Goal: Task Accomplishment & Management: Use online tool/utility

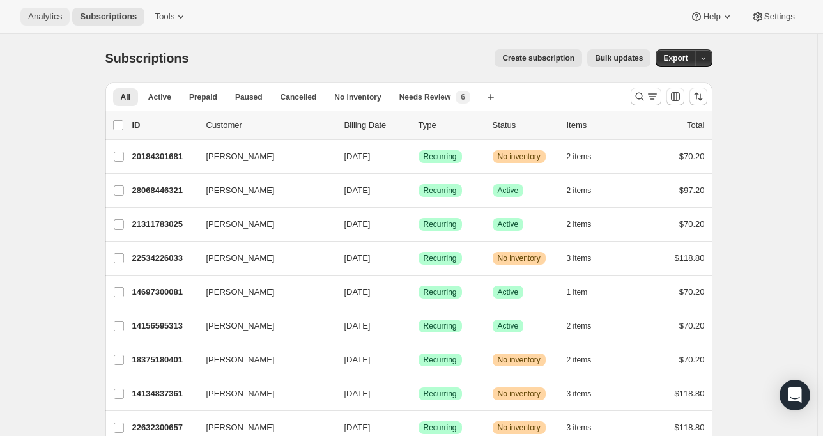
click at [48, 15] on span "Analytics" at bounding box center [45, 16] width 34 height 10
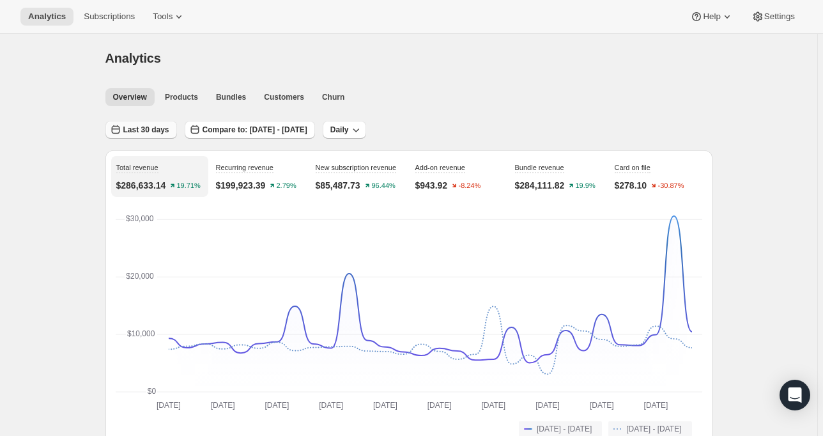
click at [148, 130] on span "Last 30 days" at bounding box center [146, 130] width 46 height 10
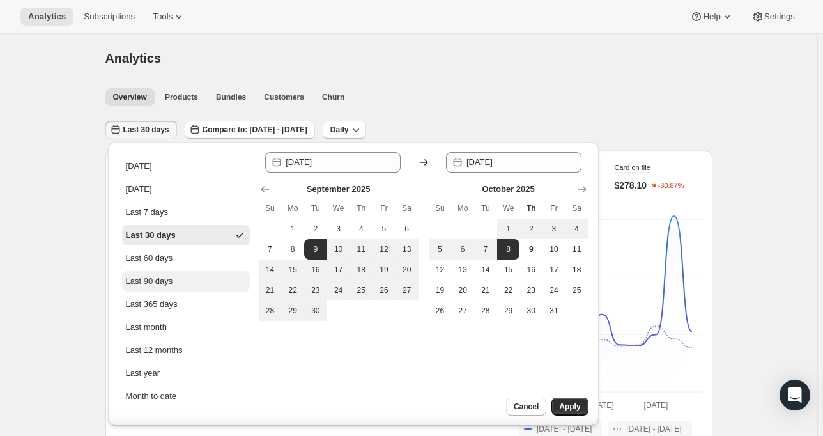
click at [158, 277] on div "Last 90 days" at bounding box center [149, 281] width 47 height 13
type input "[DATE]"
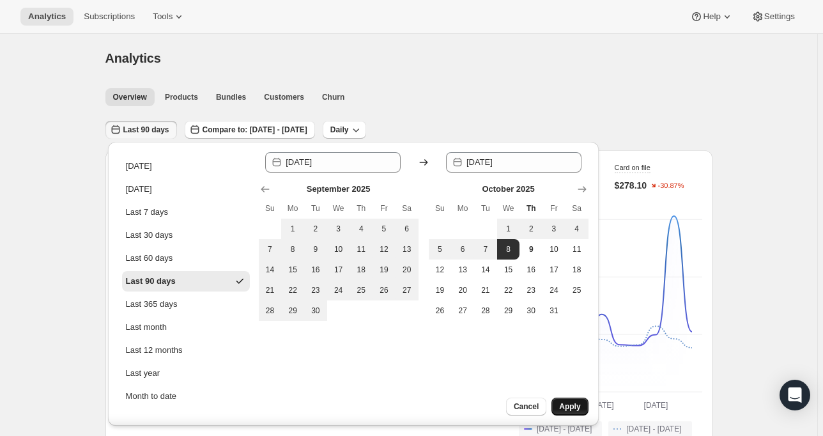
click at [579, 409] on span "Apply" at bounding box center [569, 406] width 21 height 10
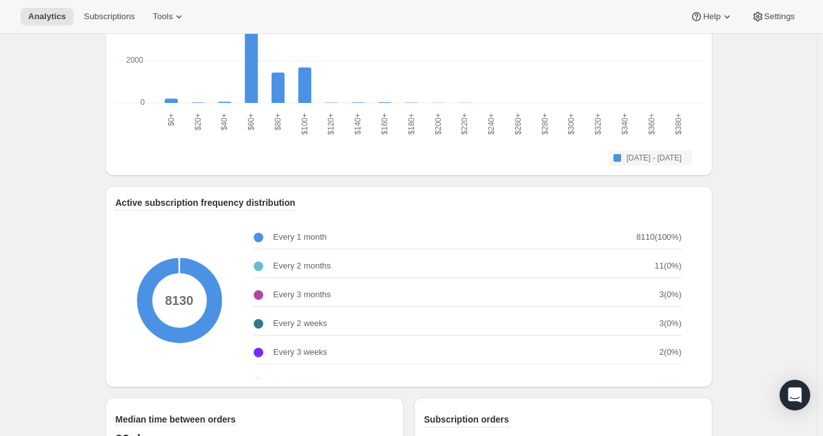
scroll to position [1727, 0]
